Goal: Information Seeking & Learning: Learn about a topic

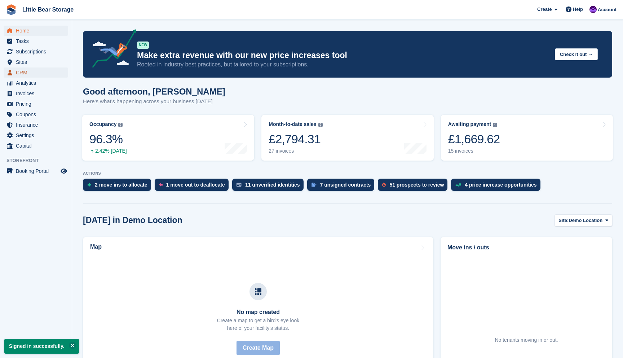
click at [26, 73] on span "CRM" at bounding box center [37, 72] width 43 height 10
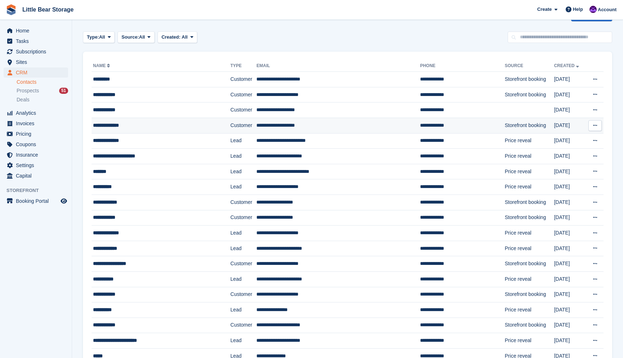
scroll to position [31, 0]
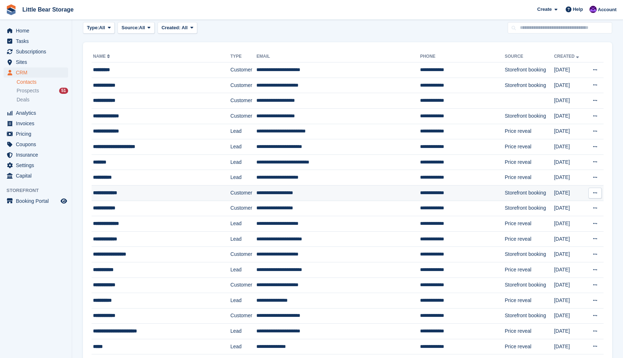
click at [128, 196] on div "**********" at bounding box center [150, 193] width 115 height 8
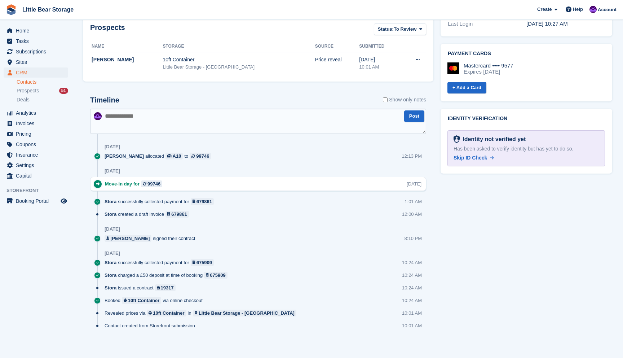
scroll to position [290, 0]
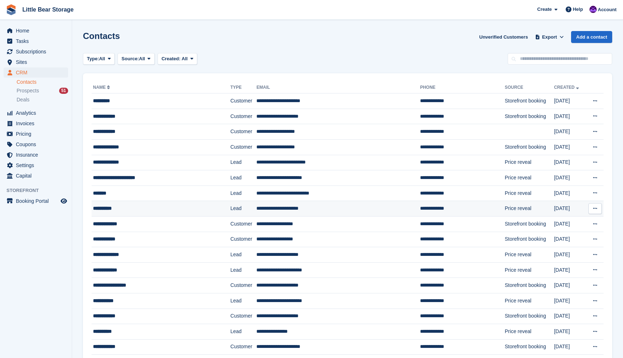
scroll to position [31, 0]
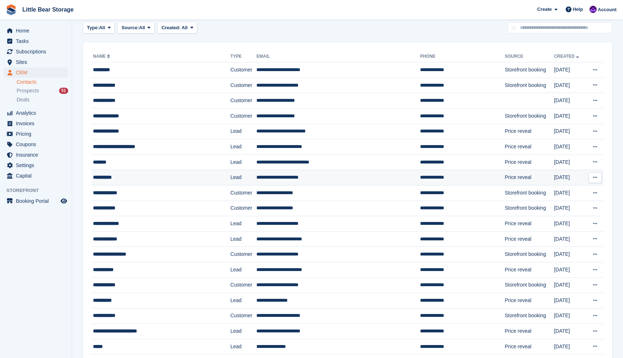
click at [122, 182] on td "**********" at bounding box center [161, 178] width 139 height 16
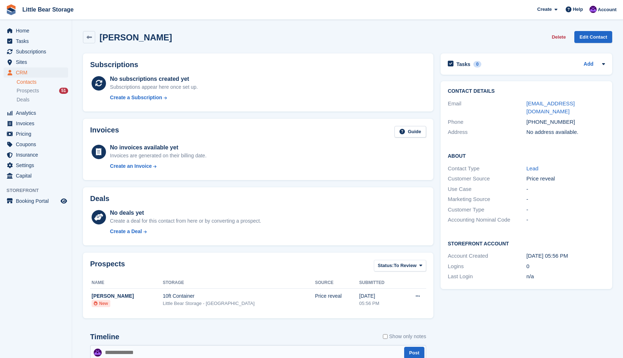
scroll to position [82, 0]
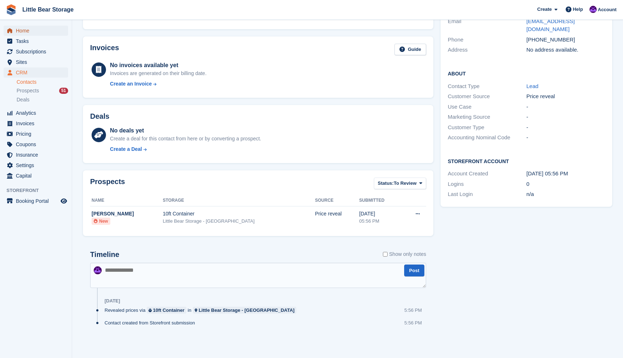
click at [31, 30] on span "Home" at bounding box center [37, 31] width 43 height 10
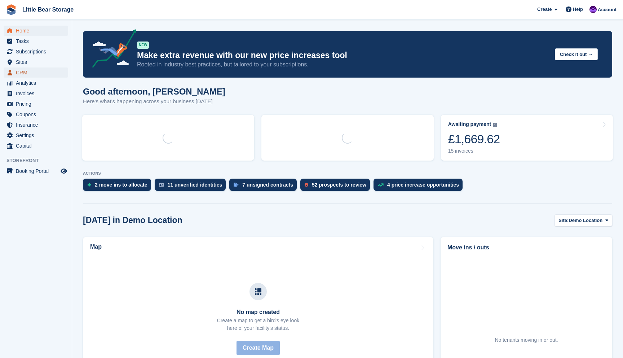
click at [24, 70] on span "CRM" at bounding box center [37, 72] width 43 height 10
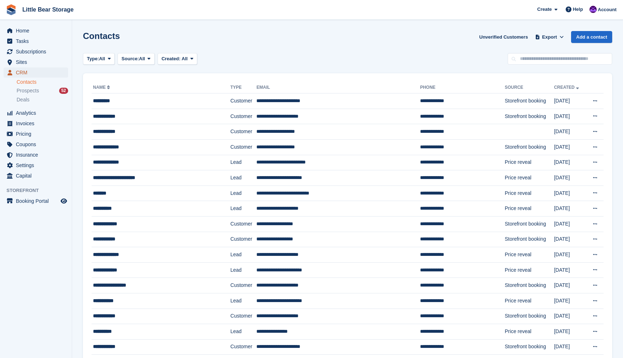
click at [42, 74] on span "CRM" at bounding box center [37, 72] width 43 height 10
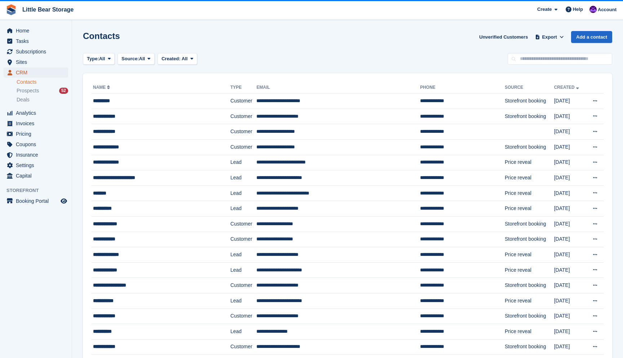
click at [40, 74] on span "CRM" at bounding box center [37, 72] width 43 height 10
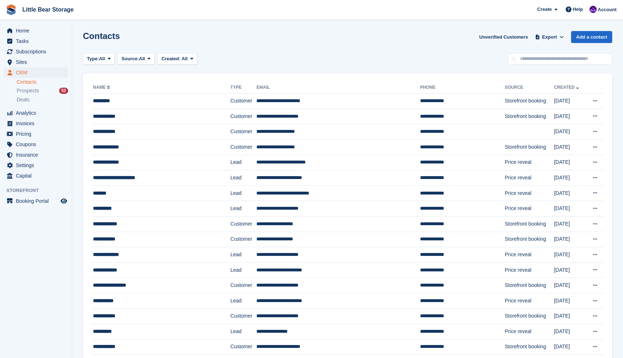
click at [38, 93] on span "Prospects" at bounding box center [28, 90] width 22 height 7
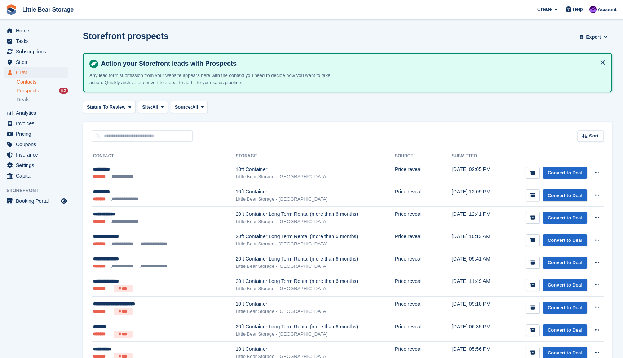
click at [36, 79] on link "Contacts" at bounding box center [43, 82] width 52 height 7
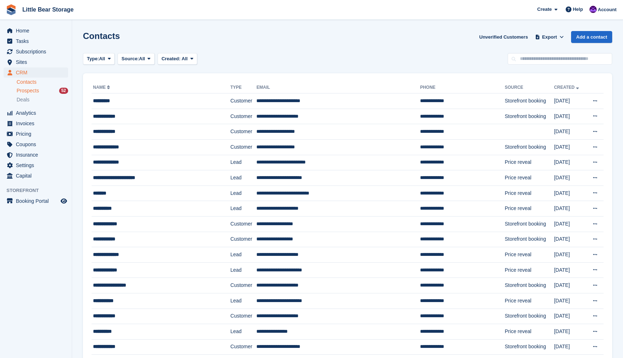
click at [35, 93] on span "Prospects" at bounding box center [28, 90] width 22 height 7
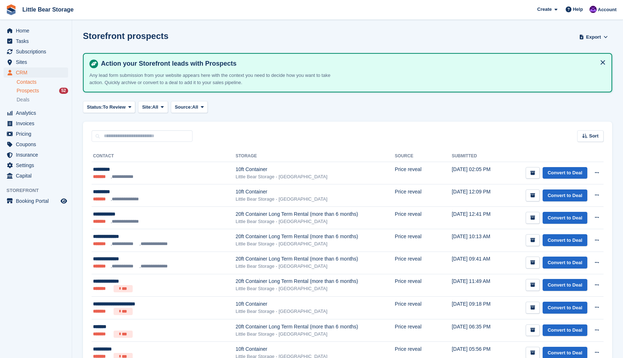
click at [39, 81] on link "Contacts" at bounding box center [43, 82] width 52 height 7
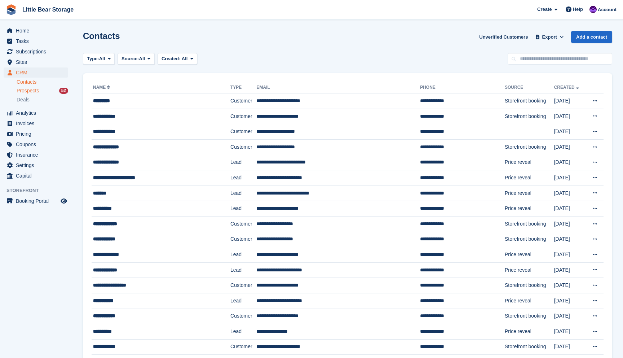
click at [39, 92] on span "Prospects" at bounding box center [28, 90] width 22 height 7
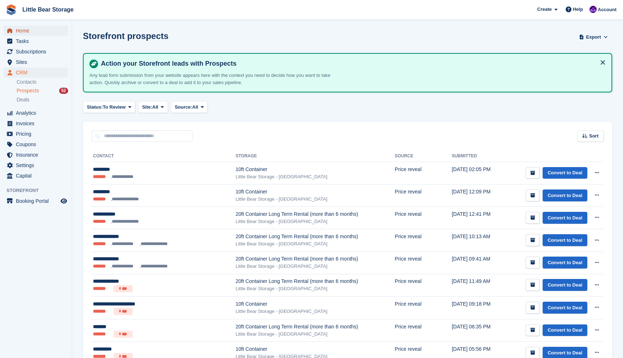
click at [31, 31] on span "Home" at bounding box center [37, 31] width 43 height 10
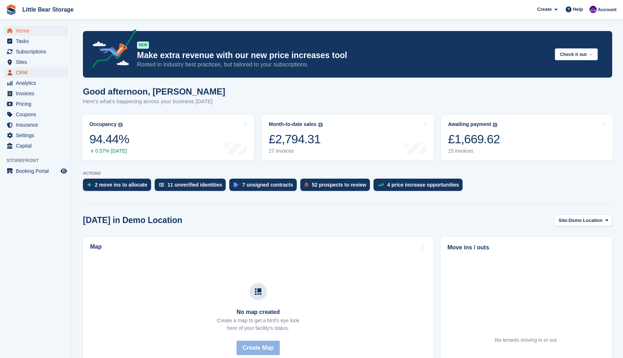
click at [31, 72] on span "CRM" at bounding box center [37, 72] width 43 height 10
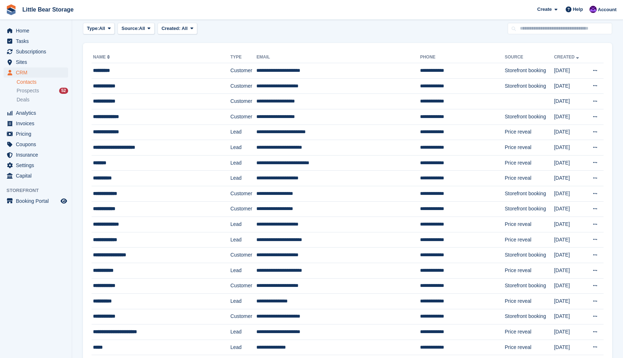
scroll to position [31, 0]
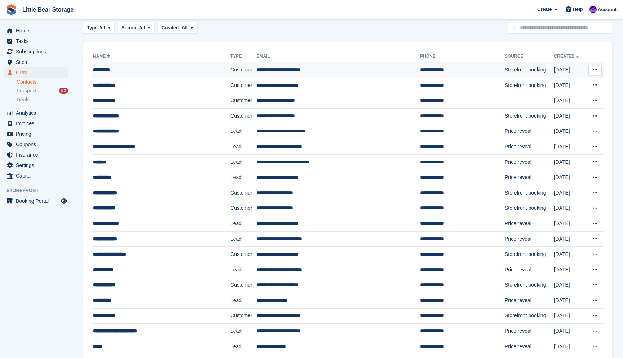
click at [119, 69] on div "*********" at bounding box center [150, 70] width 115 height 8
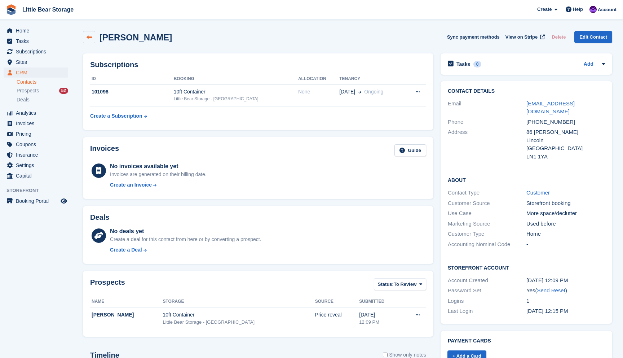
click at [90, 36] on icon at bounding box center [89, 37] width 5 height 5
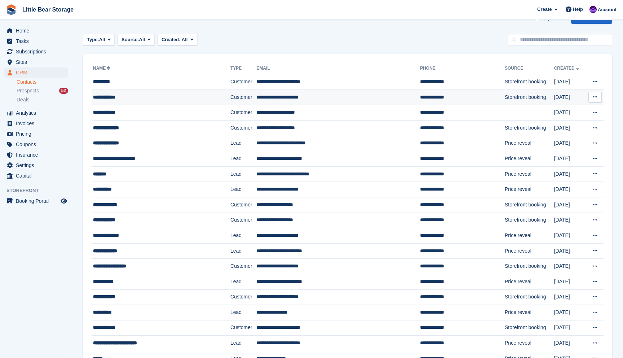
scroll to position [22, 0]
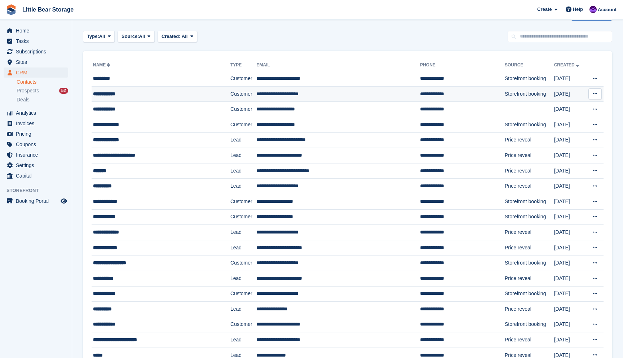
click at [159, 93] on div "**********" at bounding box center [150, 94] width 115 height 8
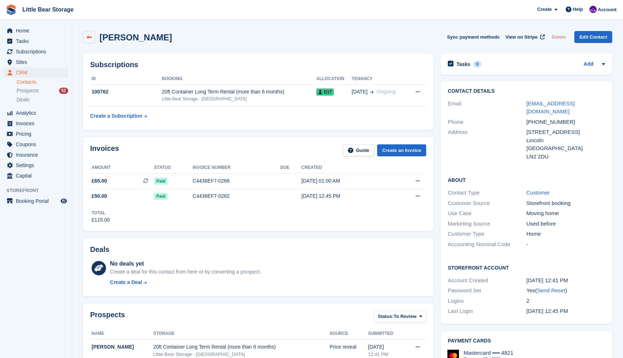
click at [87, 39] on icon at bounding box center [89, 37] width 5 height 5
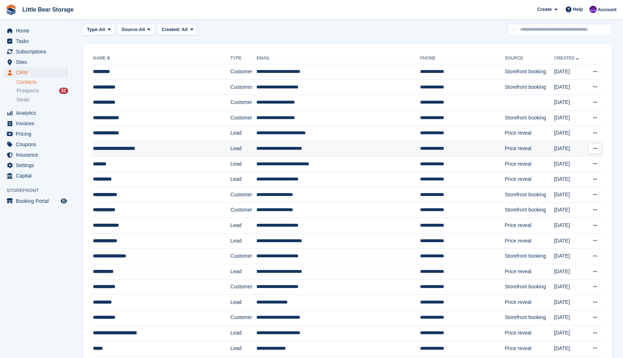
scroll to position [62, 0]
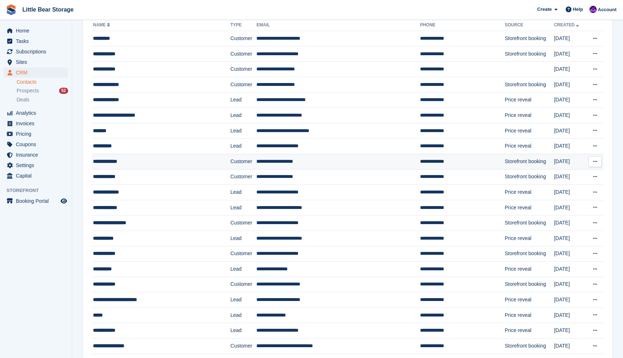
click at [158, 161] on div "**********" at bounding box center [150, 162] width 115 height 8
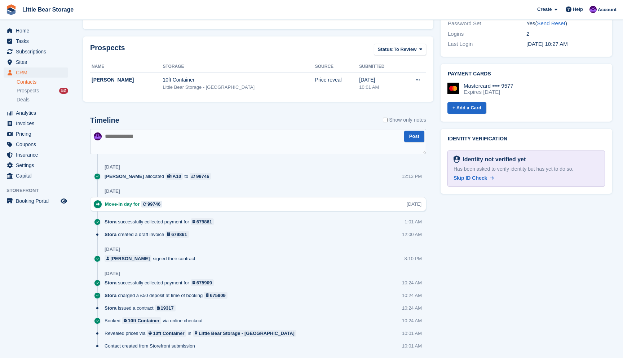
scroll to position [290, 0]
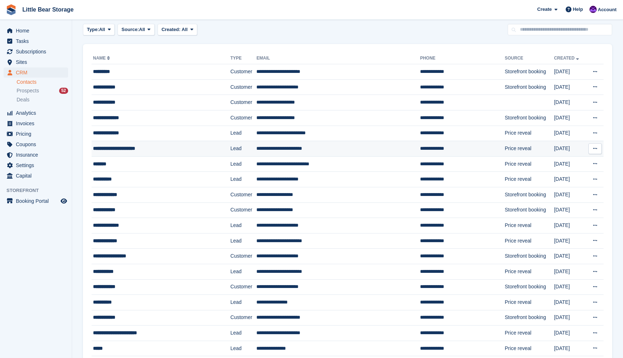
scroll to position [62, 0]
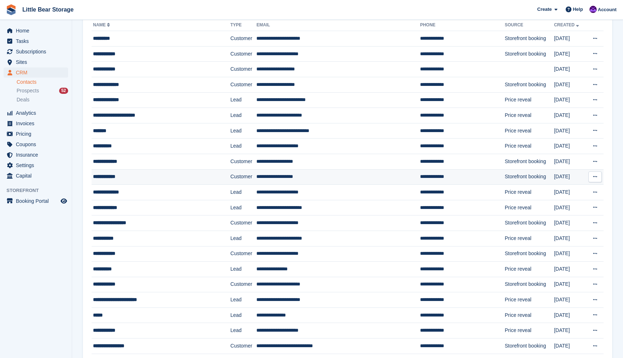
click at [169, 177] on div "**********" at bounding box center [150, 177] width 115 height 8
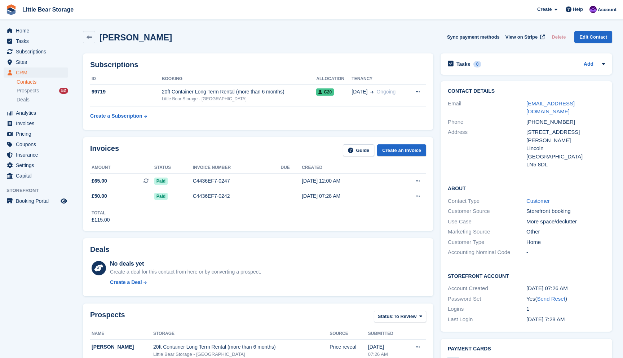
scroll to position [291, 0]
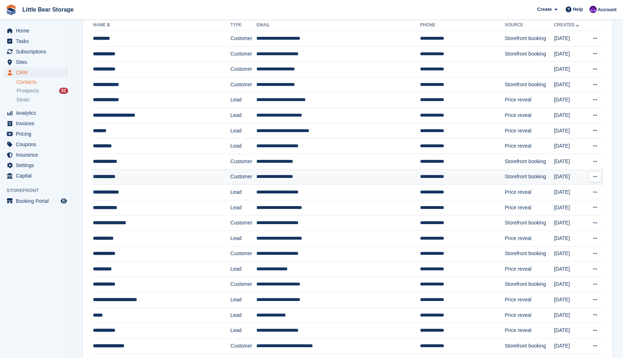
scroll to position [90, 0]
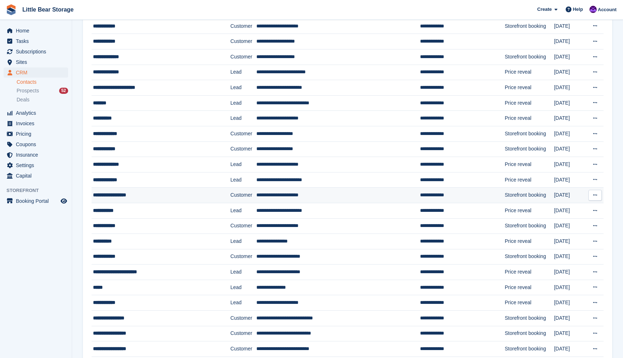
click at [179, 191] on div "**********" at bounding box center [150, 195] width 115 height 8
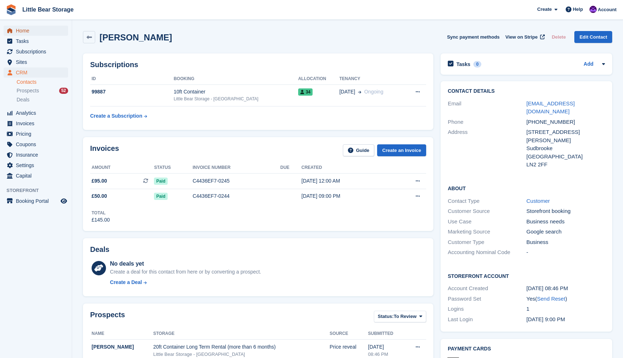
click at [40, 28] on span "Home" at bounding box center [37, 31] width 43 height 10
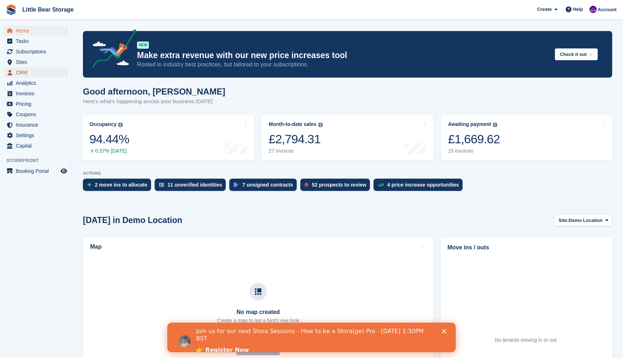
click at [36, 70] on span "CRM" at bounding box center [37, 72] width 43 height 10
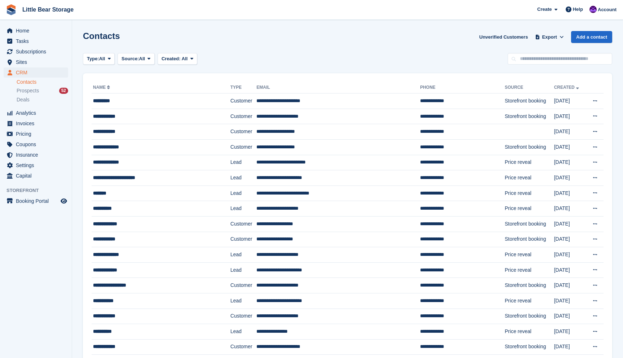
click at [602, 1] on div "Create Subscription Invoice Contact Deal Discount Page Help Chat Support Submit…" at bounding box center [577, 9] width 86 height 19
click at [600, 9] on span "Account" at bounding box center [607, 9] width 19 height 7
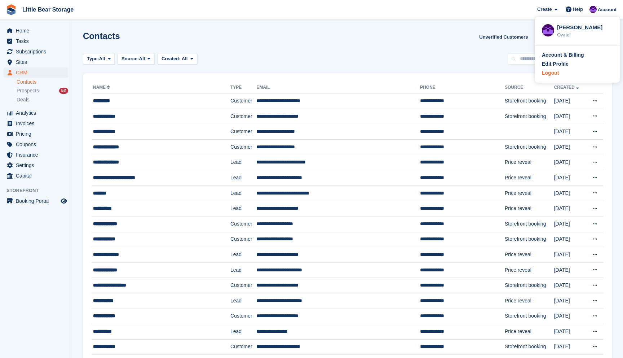
click at [558, 75] on div "Logout" at bounding box center [550, 73] width 17 height 8
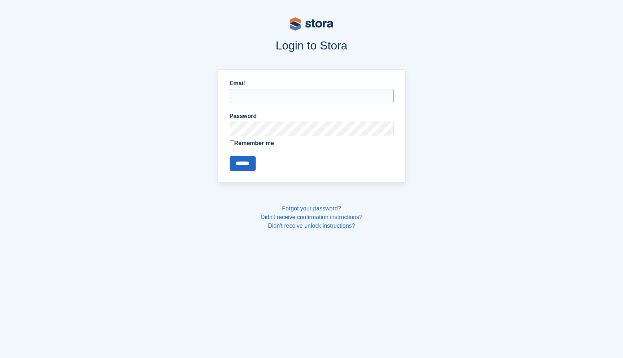
click at [246, 101] on input "Email" at bounding box center [312, 96] width 164 height 14
click at [252, 100] on input "Email" at bounding box center [312, 96] width 164 height 14
click at [258, 92] on input "Email" at bounding box center [312, 96] width 164 height 14
click at [255, 100] on input "Email" at bounding box center [312, 96] width 164 height 14
click at [243, 93] on input "Email" at bounding box center [312, 96] width 164 height 14
